Goal: Ask a question

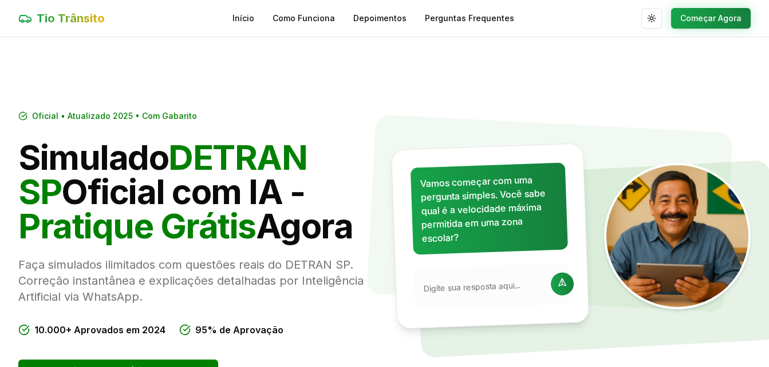
scroll to position [172, 0]
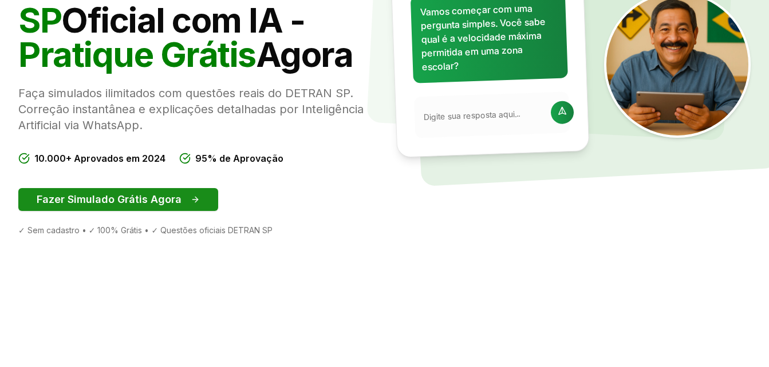
click at [196, 203] on button "Fazer Simulado Grátis Agora" at bounding box center [118, 199] width 200 height 23
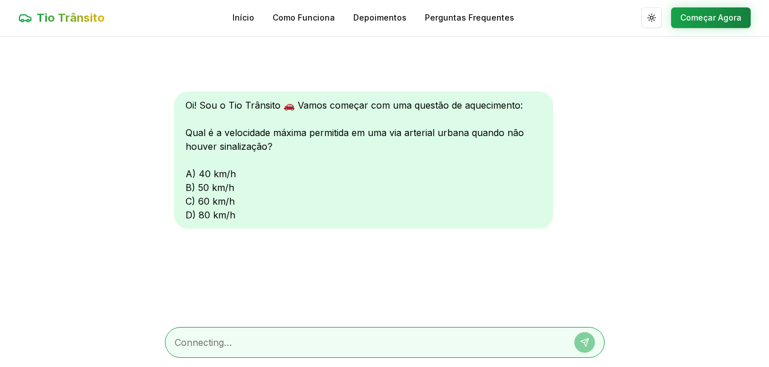
scroll to position [1, 0]
click at [382, 327] on div at bounding box center [385, 342] width 440 height 49
click at [313, 326] on div at bounding box center [385, 342] width 440 height 49
click at [264, 339] on textarea at bounding box center [369, 343] width 388 height 14
type textarea "80"
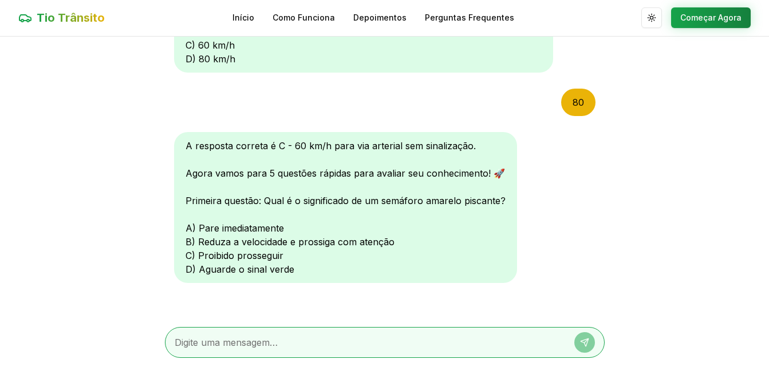
scroll to position [160, 0]
